Goal: Transaction & Acquisition: Purchase product/service

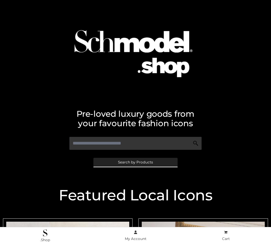
click at [135, 162] on span "Search by Products" at bounding box center [135, 163] width 35 height 4
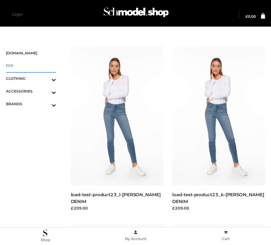
click at [31, 66] on span "FFP" at bounding box center [31, 65] width 50 height 7
